Goal: Task Accomplishment & Management: Manage account settings

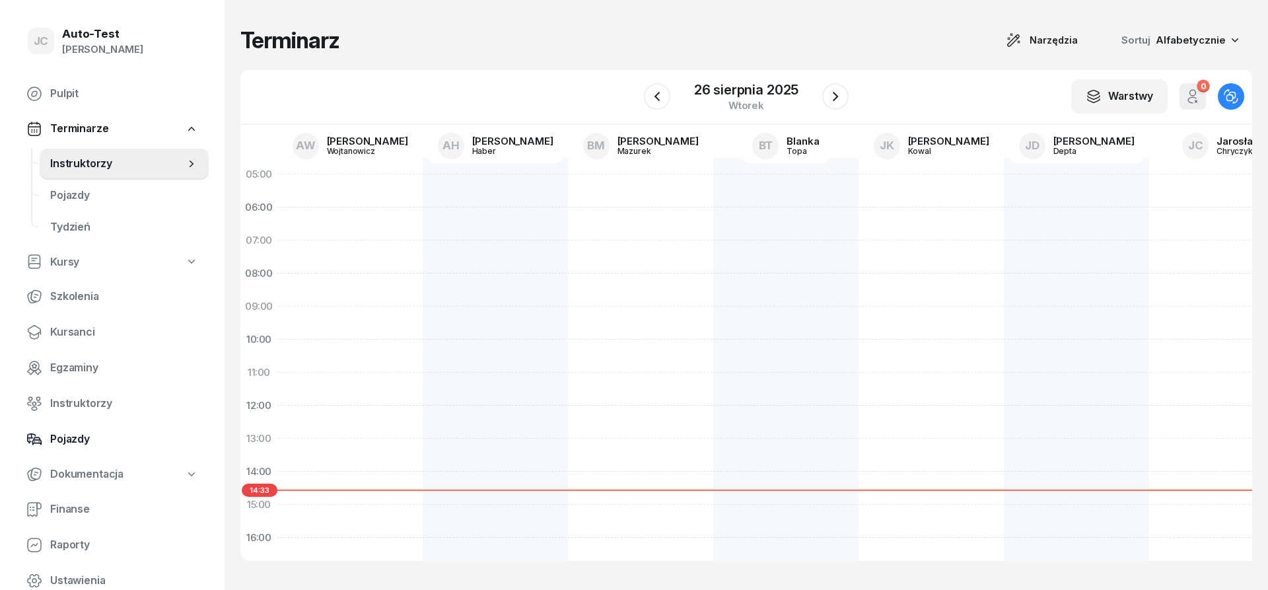
click at [118, 439] on span "Pojazdy" at bounding box center [124, 439] width 148 height 17
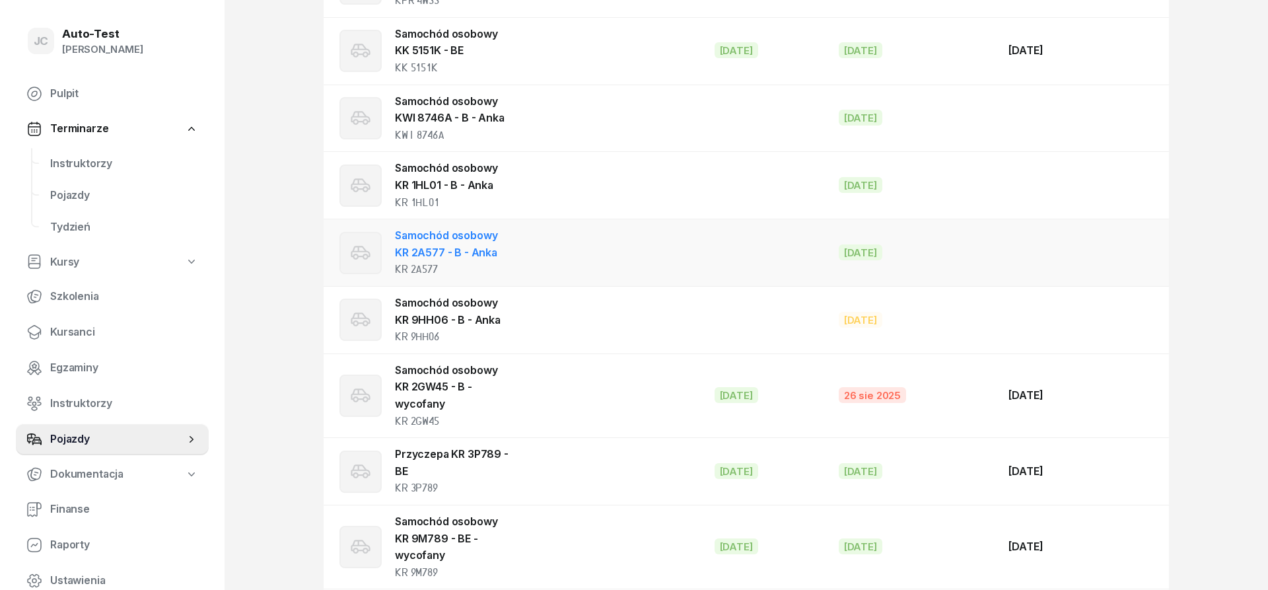
scroll to position [1010, 0]
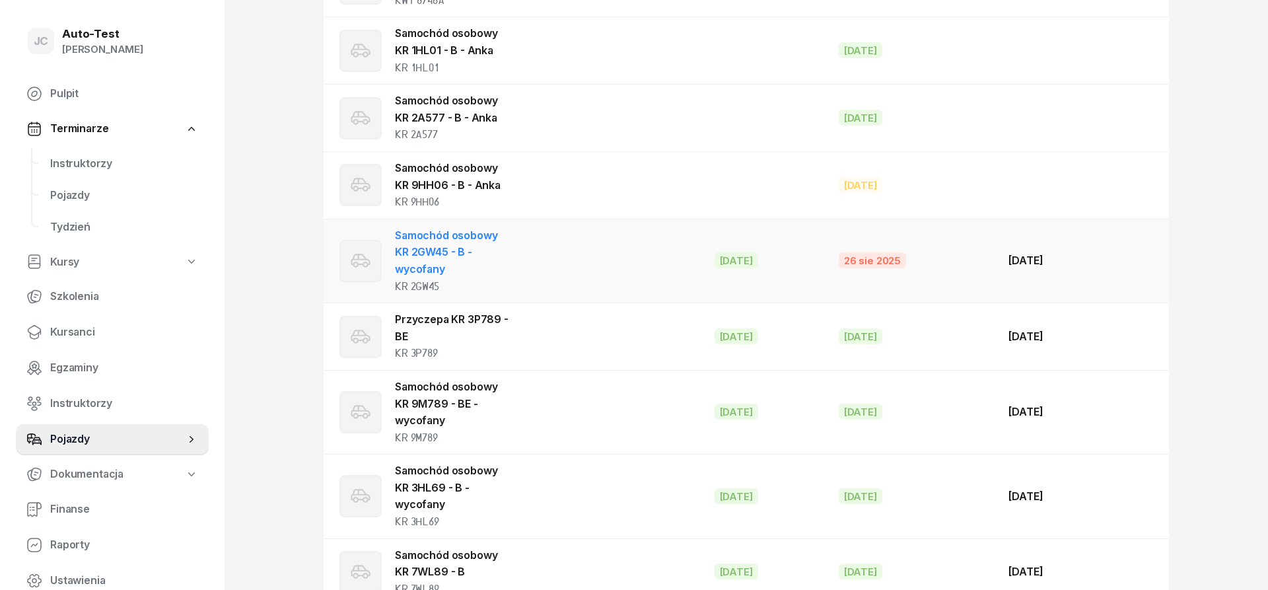
click at [478, 272] on div "Samochód osobowy KR 2GW45 - B - wycofany KR 2GW45" at bounding box center [453, 260] width 116 height 67
select select
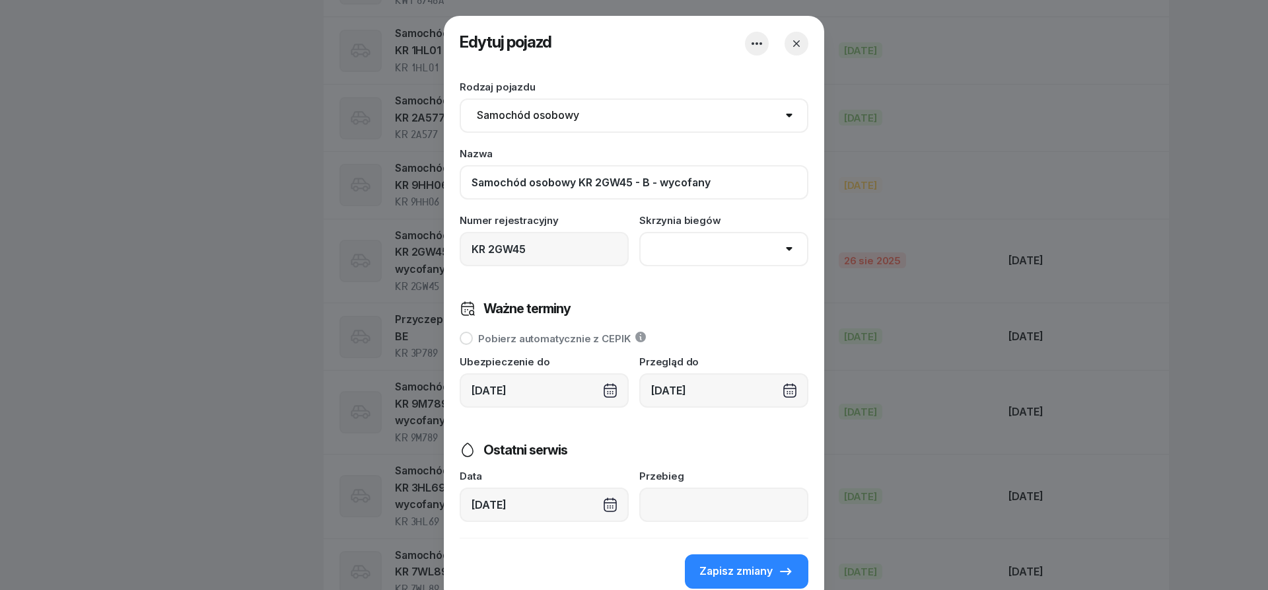
click at [730, 188] on input "Samochód osobowy KR 2GW45 - B - wycofany" at bounding box center [634, 182] width 349 height 34
type input "Samochód osobowy KR 2GW45 - B - Anka"
click at [724, 396] on div "[DATE]" at bounding box center [723, 390] width 169 height 34
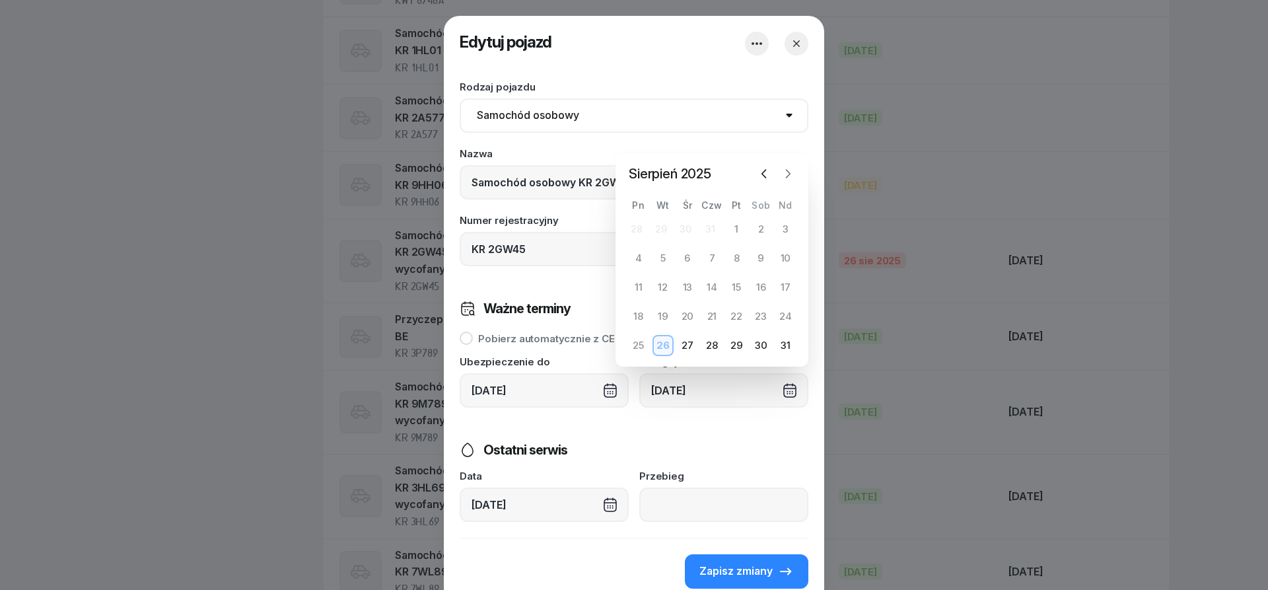
click at [786, 174] on icon "button" at bounding box center [787, 173] width 13 height 13
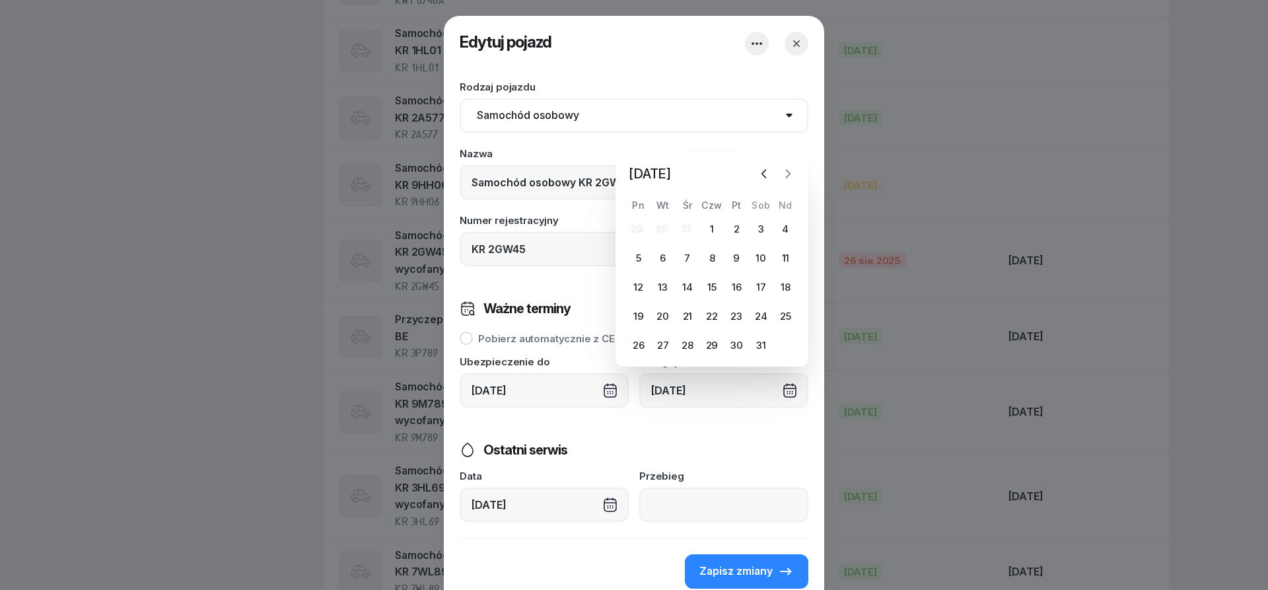
click at [786, 174] on icon "button" at bounding box center [787, 173] width 13 height 13
click at [790, 146] on icon "button" at bounding box center [787, 144] width 13 height 13
click at [787, 173] on icon "button" at bounding box center [787, 173] width 13 height 13
click at [788, 174] on icon "button" at bounding box center [787, 173] width 13 height 13
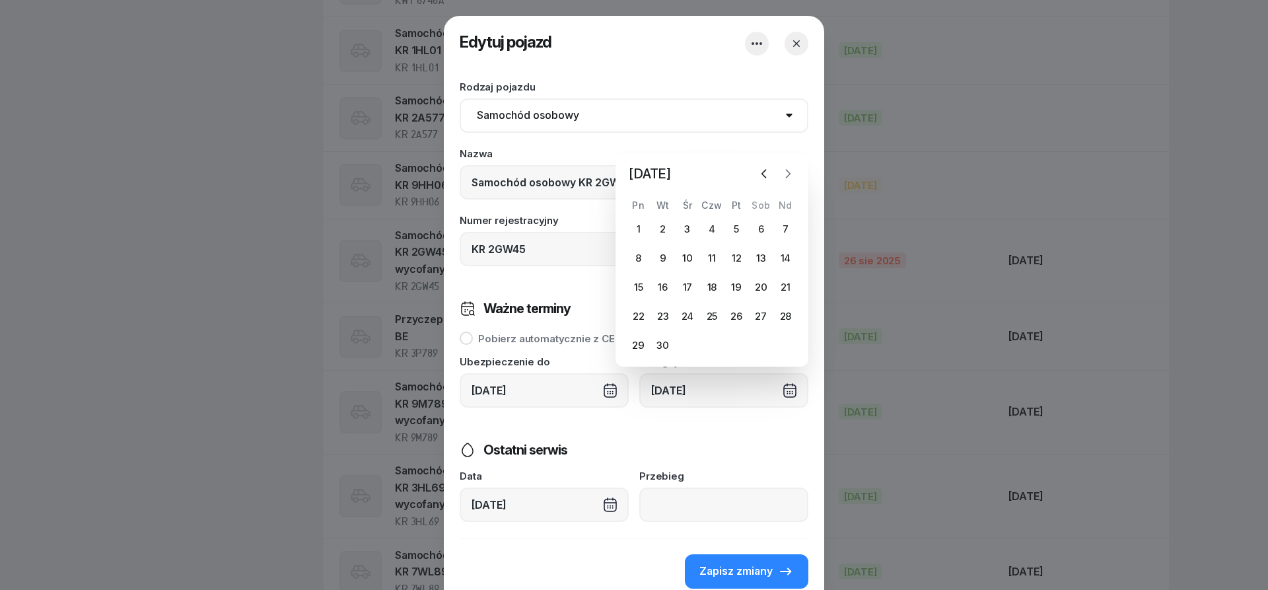
click at [788, 174] on icon "button" at bounding box center [787, 173] width 13 height 13
click at [688, 316] on div "26" at bounding box center [687, 316] width 21 height 21
type input "[DATE]"
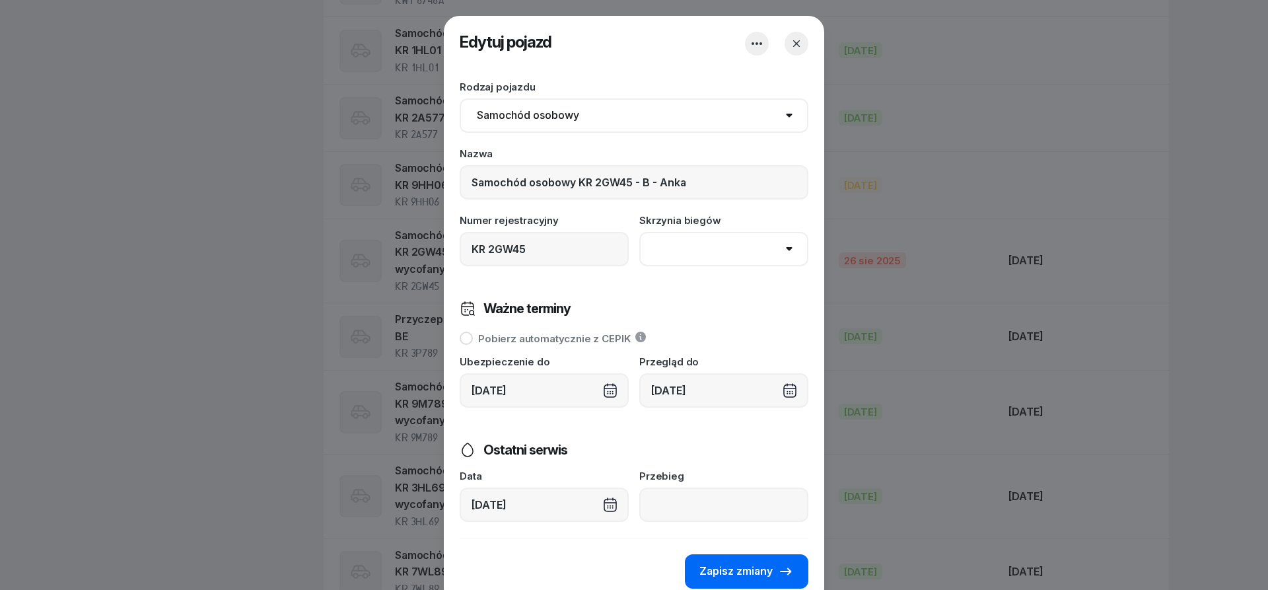
click at [735, 566] on span "Zapisz zmiany" at bounding box center [735, 571] width 73 height 17
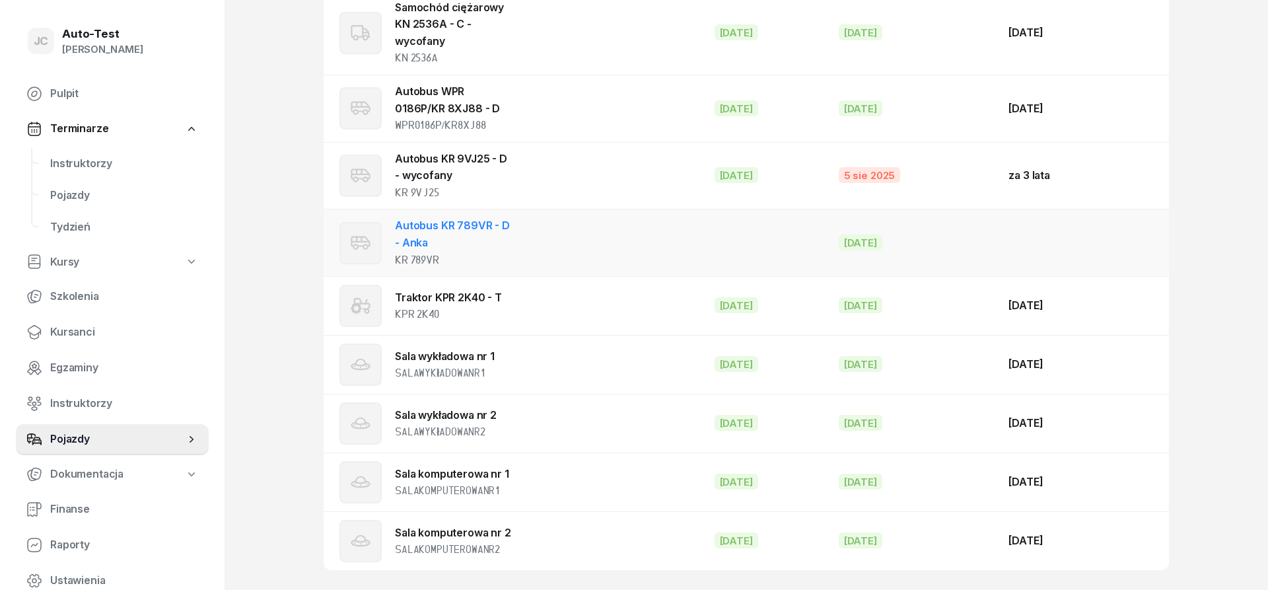
scroll to position [2019, 0]
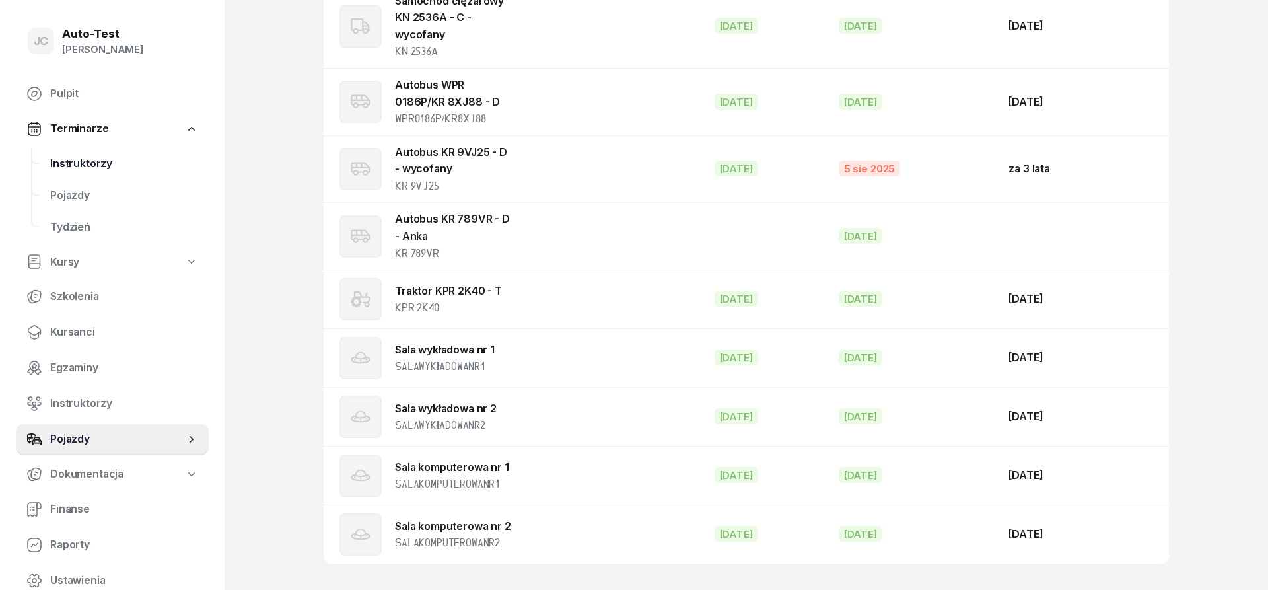
click at [112, 168] on span "Instruktorzy" at bounding box center [124, 163] width 148 height 17
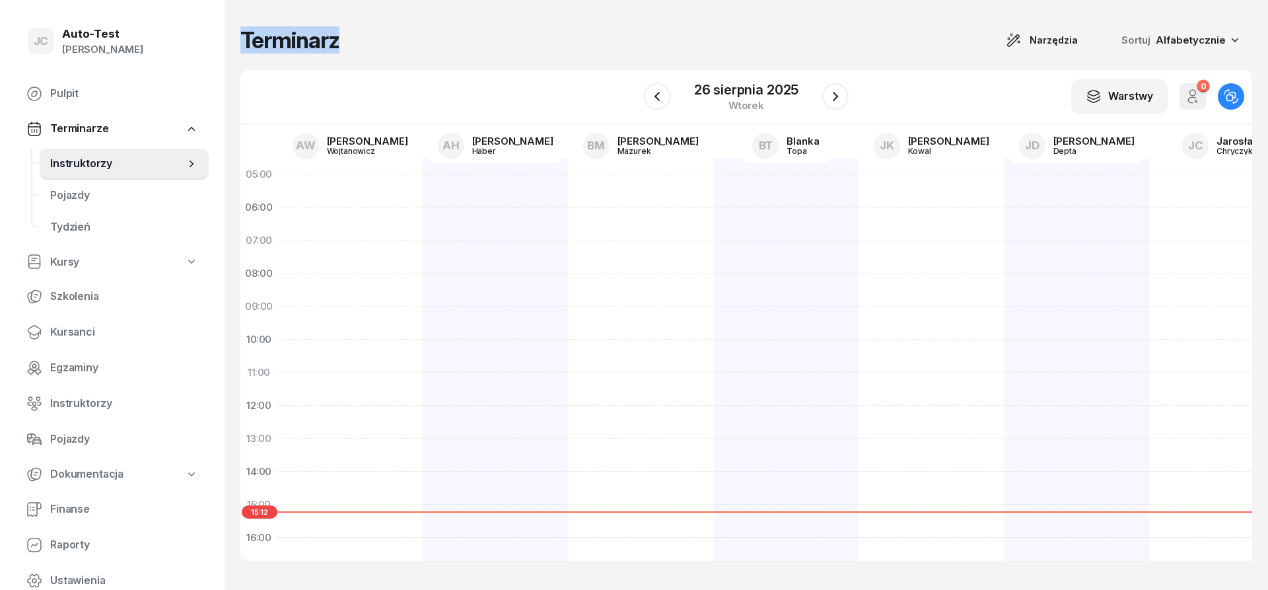
drag, startPoint x: 370, startPoint y: 41, endPoint x: 245, endPoint y: 45, distance: 124.9
click at [245, 45] on div "Terminarz Narzędzia Sortuj Alfabetycznie" at bounding box center [746, 40] width 1012 height 28
click at [244, 46] on h1 "Terminarz" at bounding box center [289, 40] width 99 height 24
drag, startPoint x: 240, startPoint y: 39, endPoint x: 345, endPoint y: 42, distance: 105.7
click at [345, 42] on div "Terminarz Narzędzia Sortuj Alfabetycznie W Wybierz AW [PERSON_NAME] AH [PERSON_…" at bounding box center [746, 295] width 1043 height 590
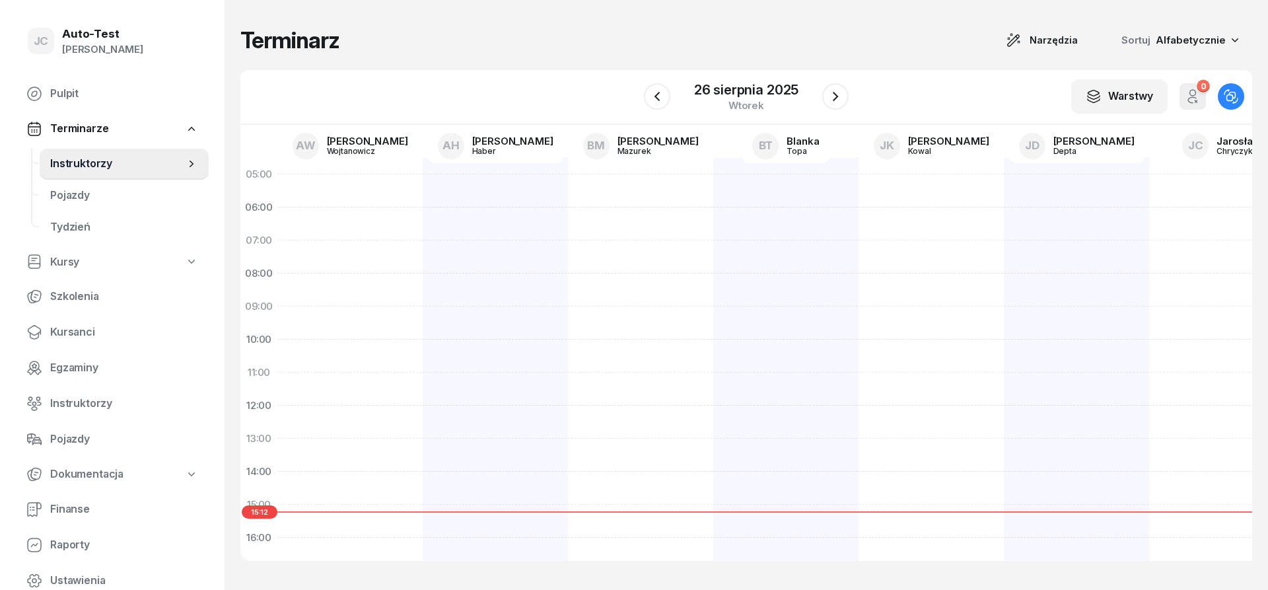
click at [365, 39] on div "Terminarz Narzędzia Sortuj Alfabetycznie" at bounding box center [746, 40] width 1012 height 28
drag, startPoint x: 360, startPoint y: 38, endPoint x: 243, endPoint y: 42, distance: 117.0
click at [243, 42] on div "Terminarz Narzędzia Sortuj Alfabetycznie" at bounding box center [746, 40] width 1012 height 28
click at [243, 42] on h1 "Terminarz" at bounding box center [289, 40] width 99 height 24
